Goal: Task Accomplishment & Management: Manage account settings

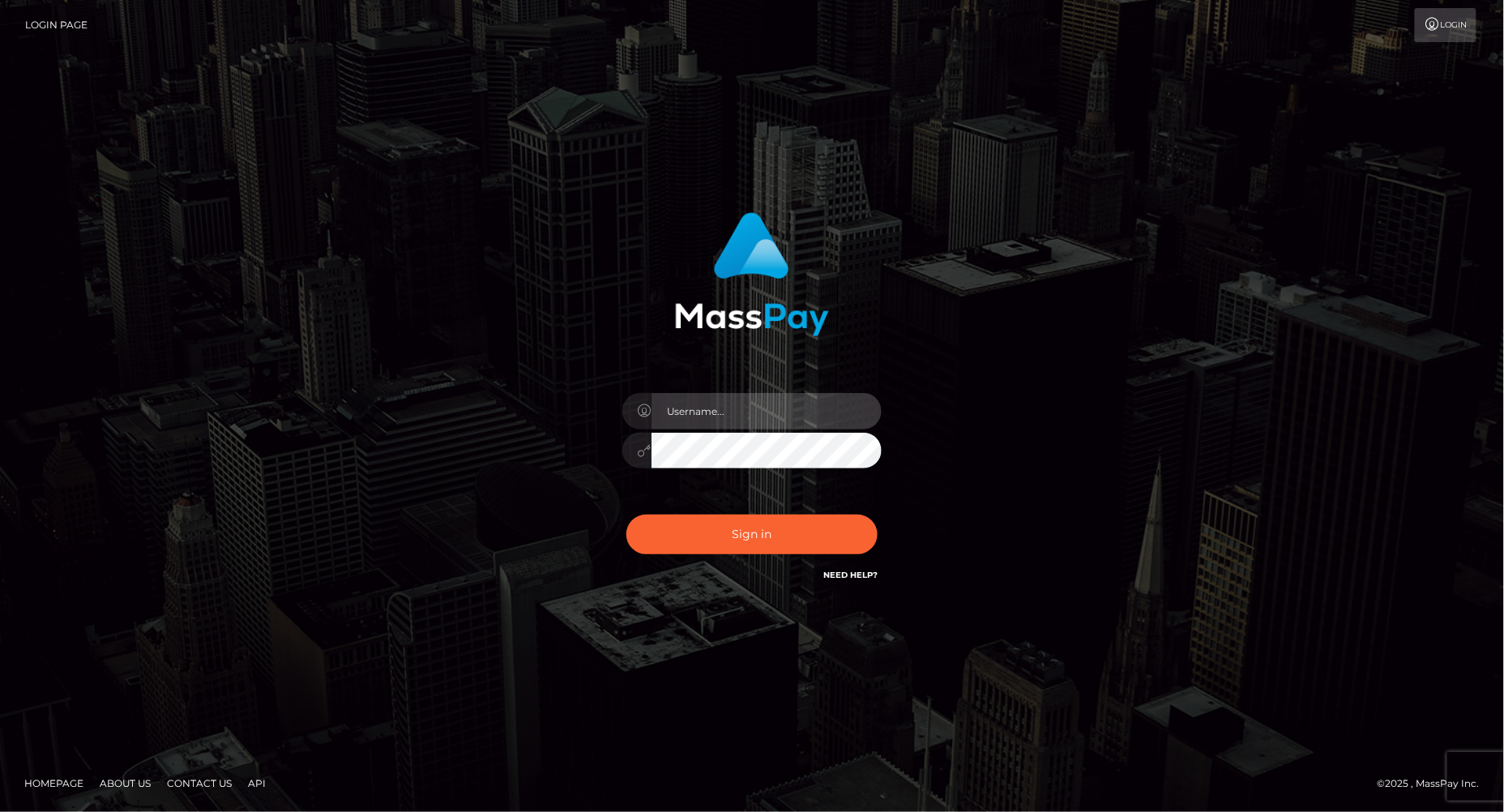
click at [703, 426] on input "text" at bounding box center [766, 411] width 230 height 37
click at [696, 405] on input "text" at bounding box center [766, 411] width 230 height 37
click at [777, 430] on div at bounding box center [751, 442] width 284 height 123
click at [777, 414] on input "text" at bounding box center [766, 411] width 230 height 37
type input "jacob.bulbulia"
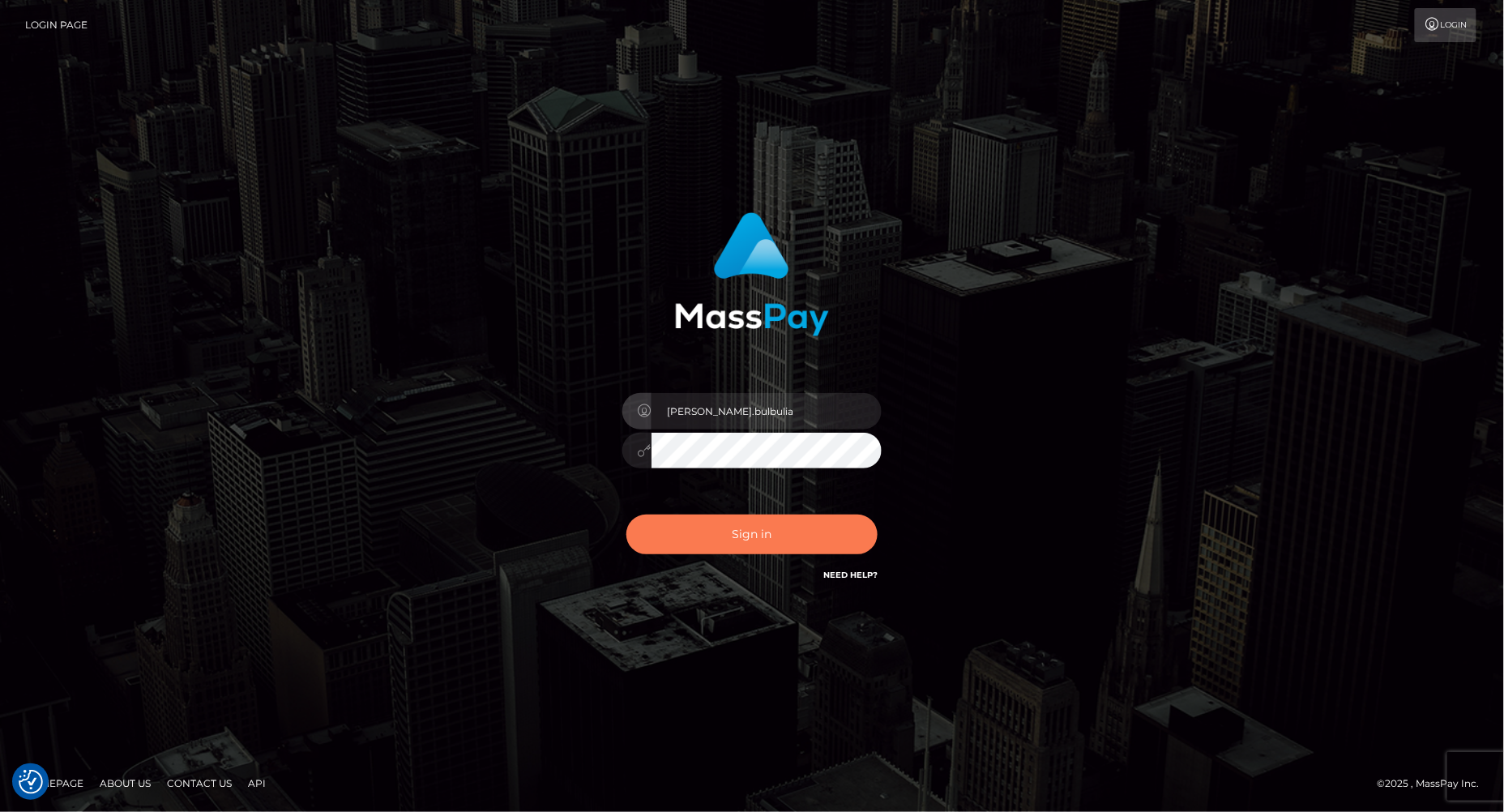
click at [759, 525] on button "Sign in" at bounding box center [752, 534] width 251 height 40
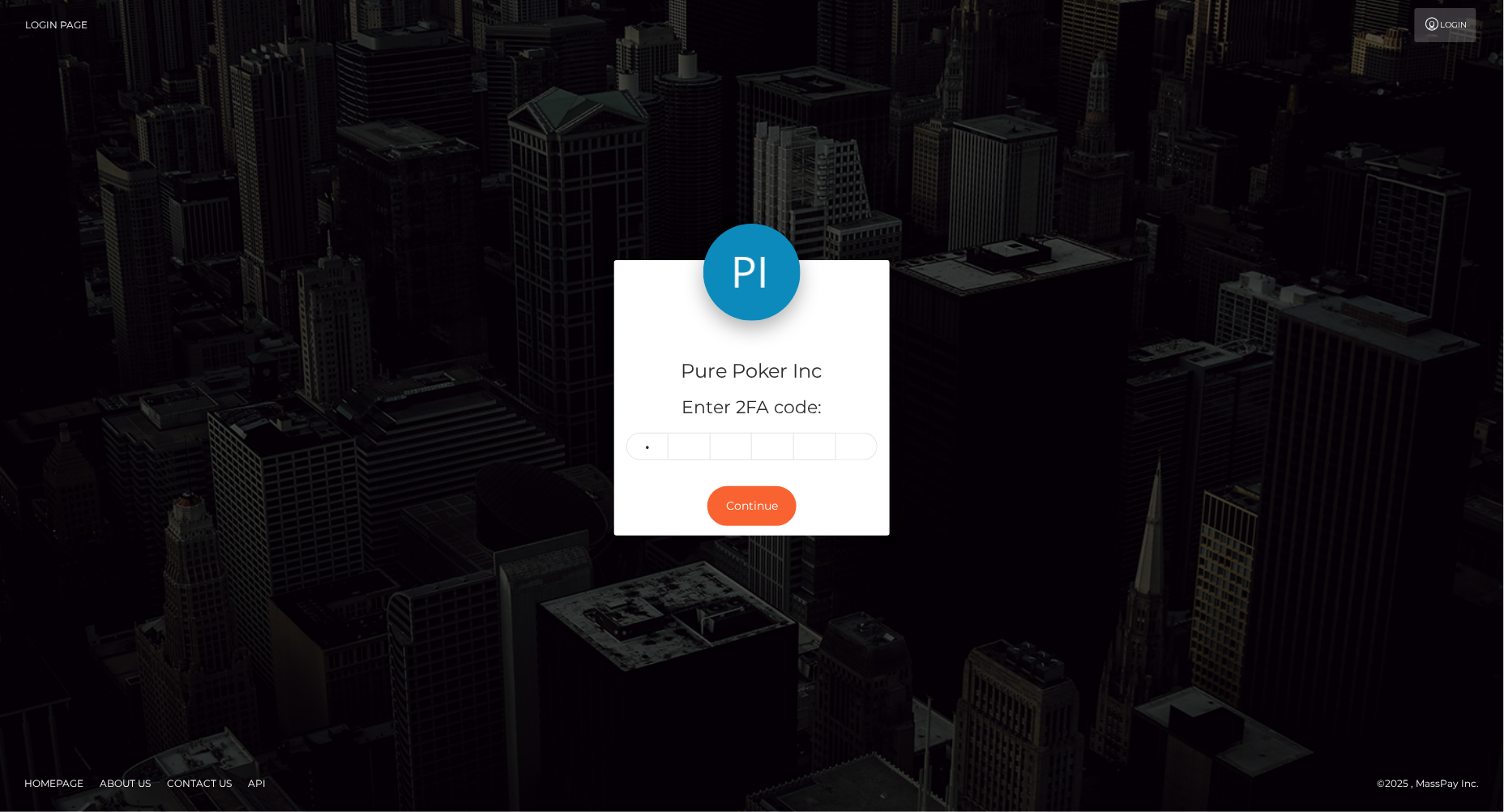
type input "2"
type input "9"
type input "1"
type input "7"
type input "4"
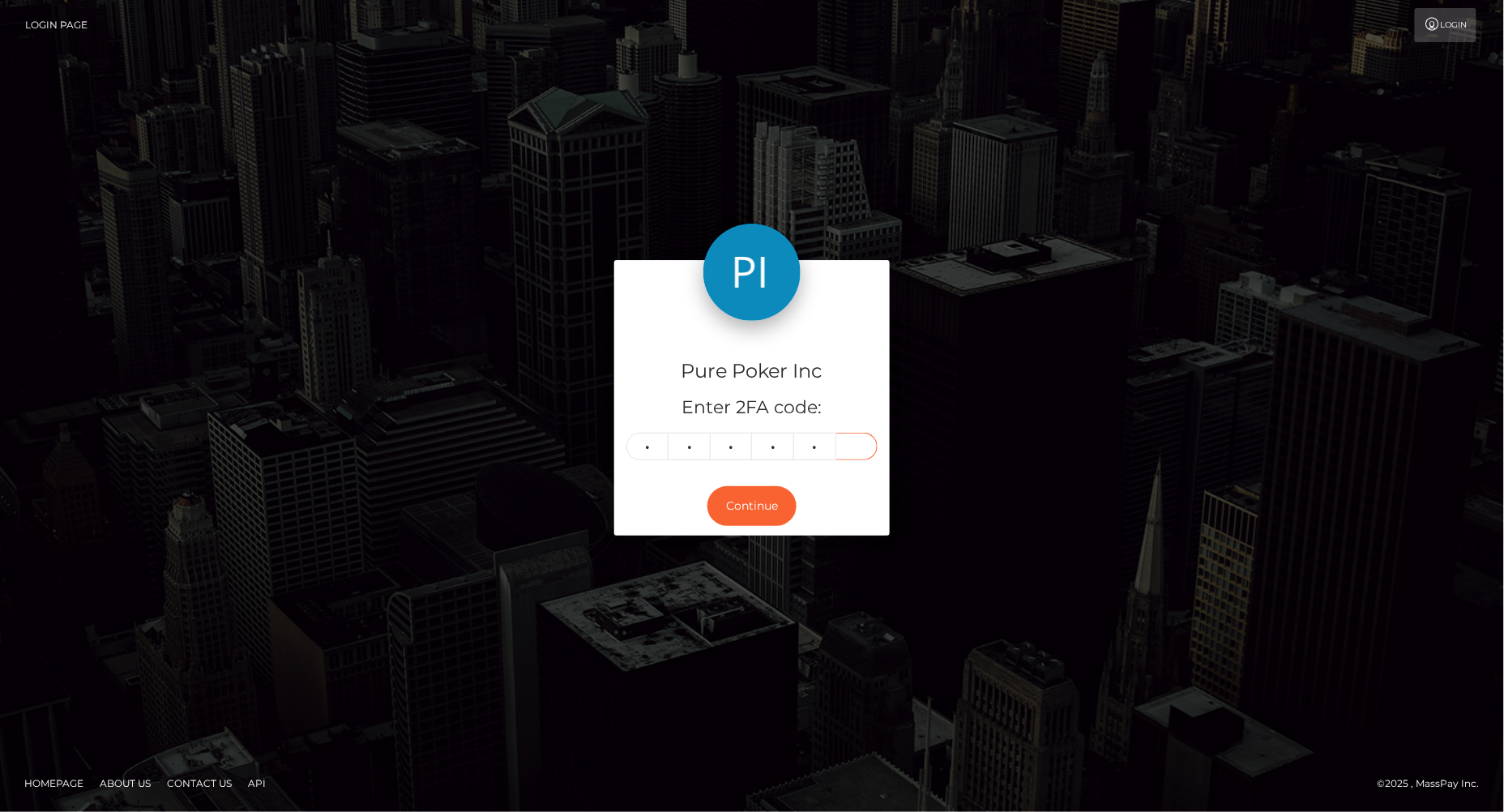
type input "5"
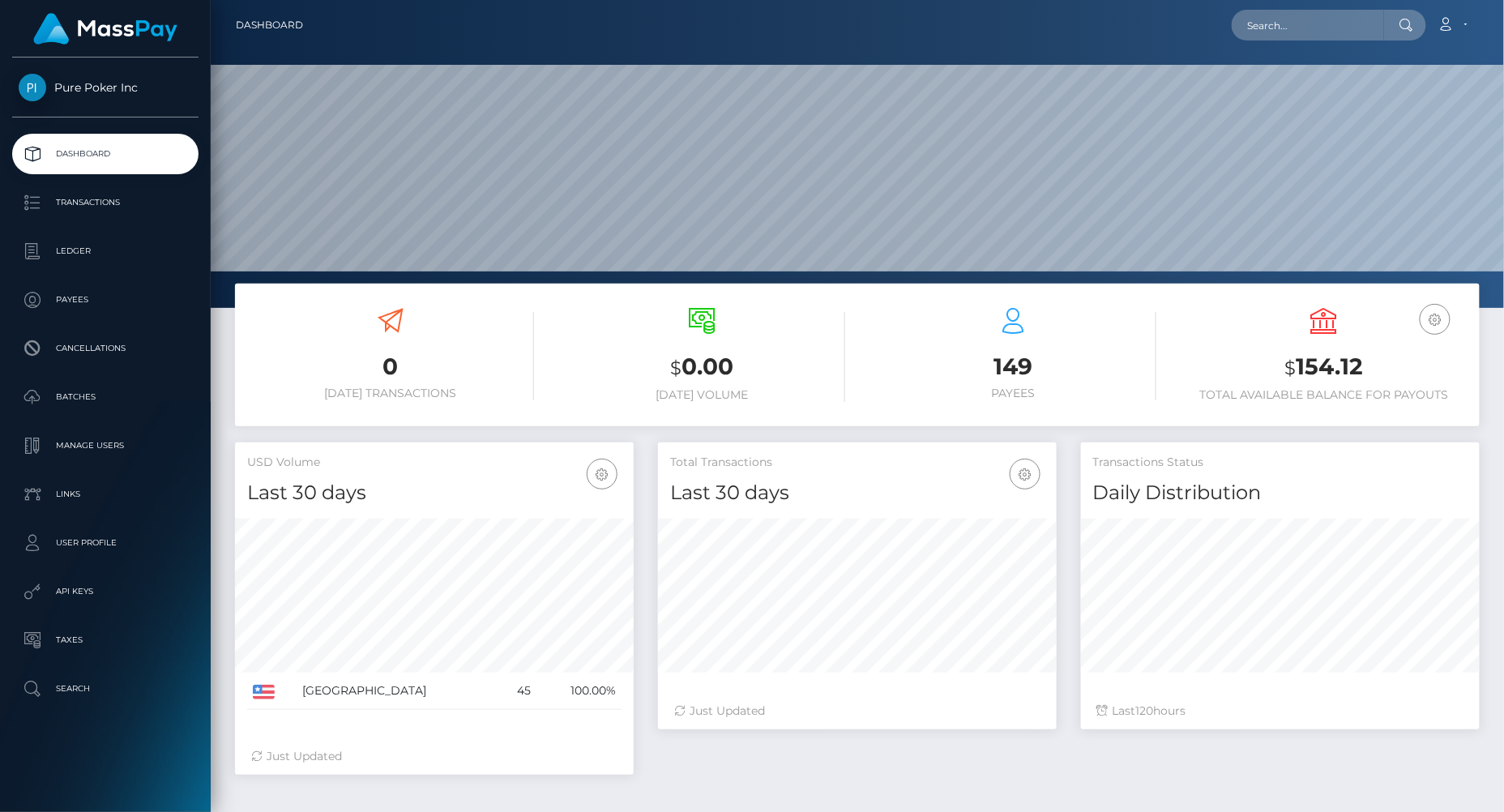
scroll to position [286, 398]
click at [59, 304] on p "Payees" at bounding box center [105, 299] width 173 height 25
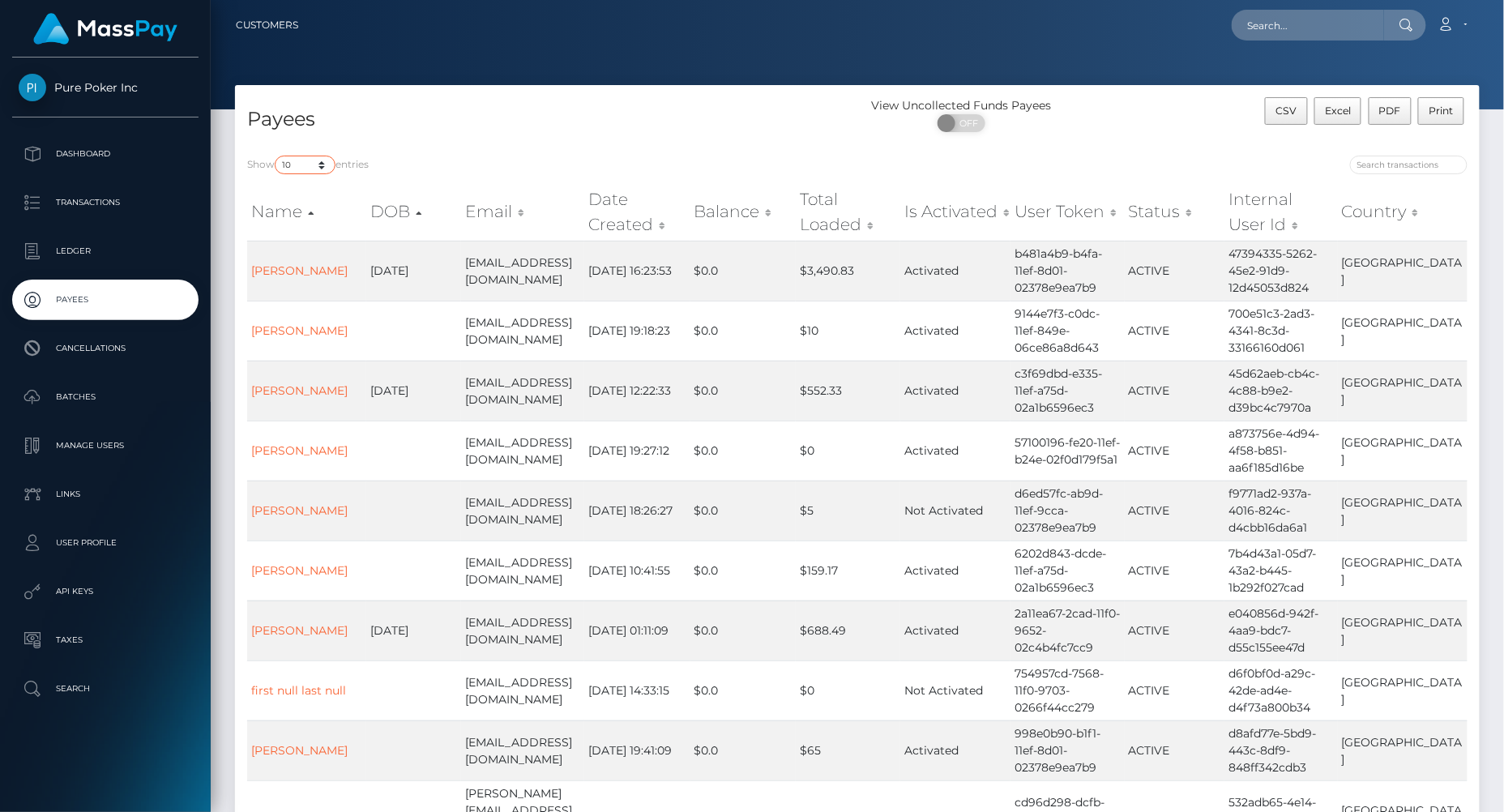
click at [292, 155] on select "10 25 50 100 250" at bounding box center [305, 164] width 61 height 19
select select "250"
click at [277, 155] on select "10 25 50 100 250" at bounding box center [305, 164] width 61 height 19
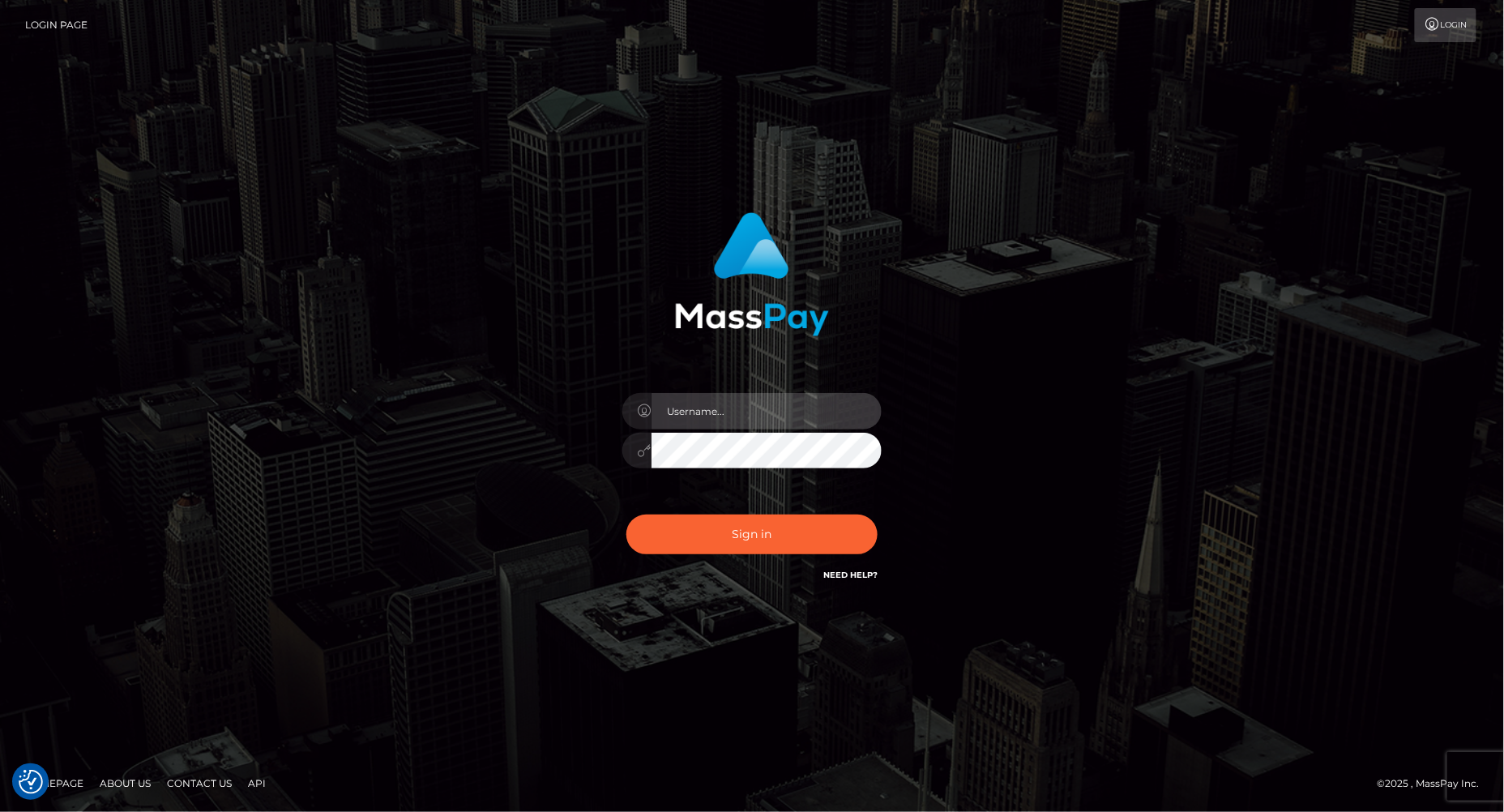
click at [712, 401] on input "text" at bounding box center [766, 411] width 230 height 37
type input "[EMAIL_ADDRESS][DOMAIN_NAME]"
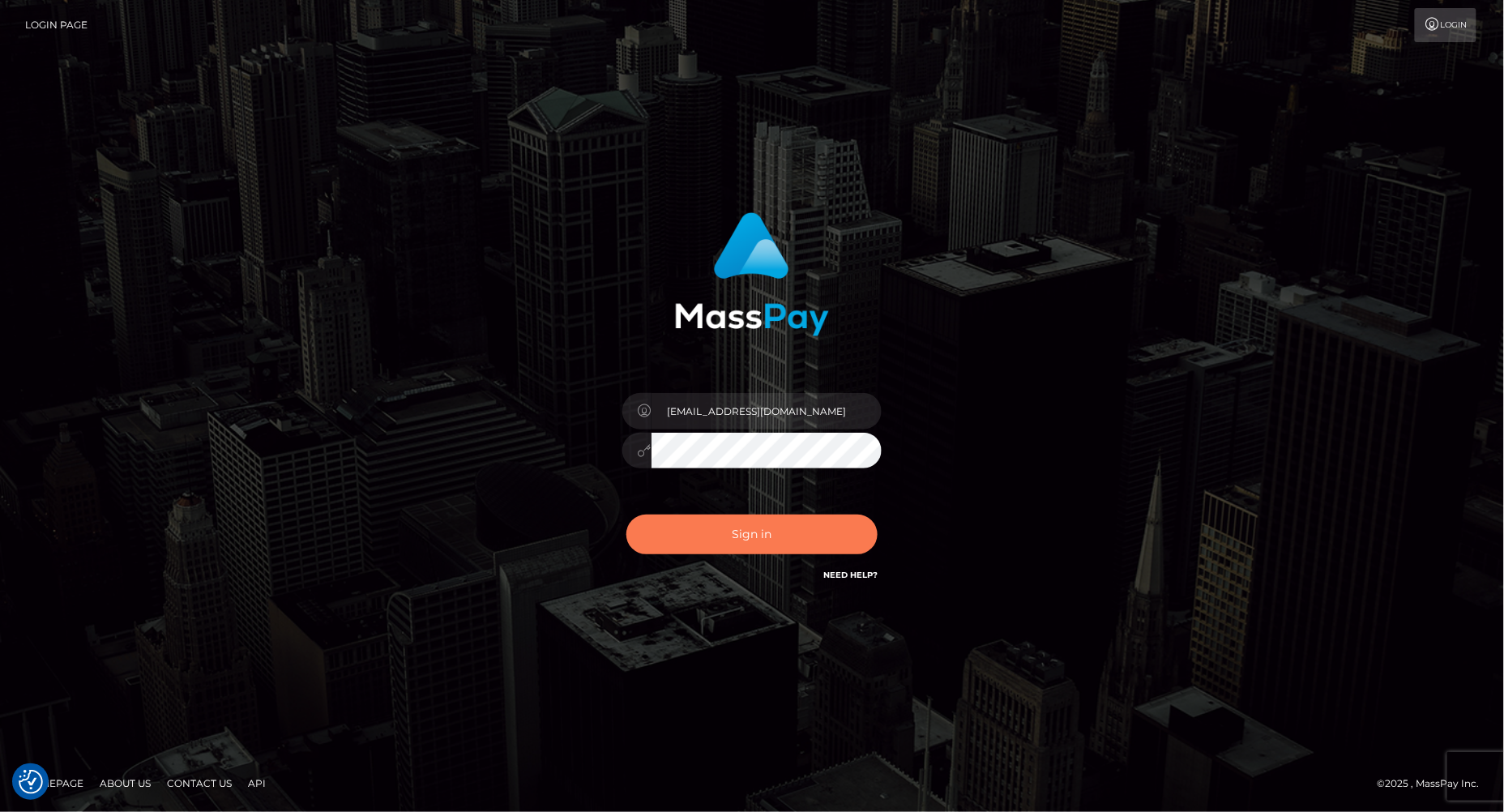
click at [739, 541] on button "Sign in" at bounding box center [752, 534] width 251 height 40
